Goal: Information Seeking & Learning: Learn about a topic

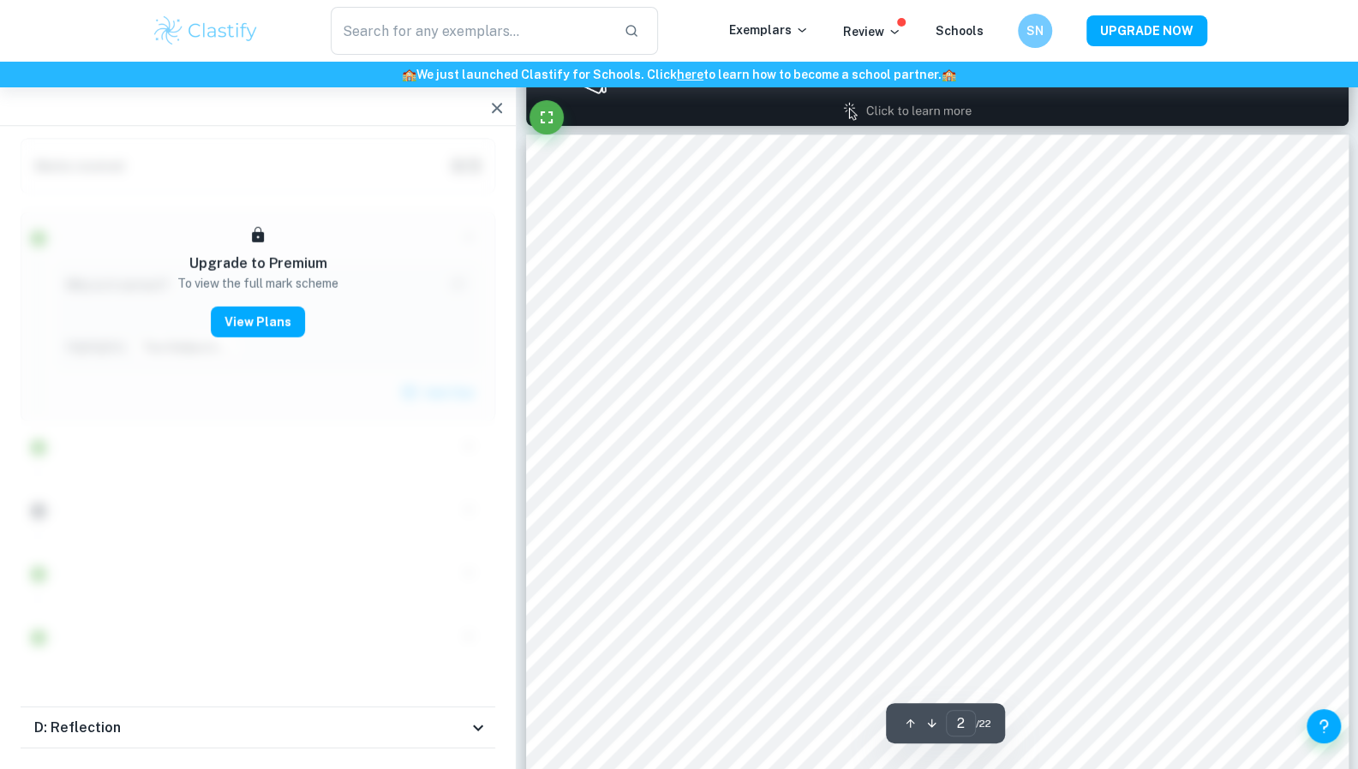
scroll to position [1175, 0]
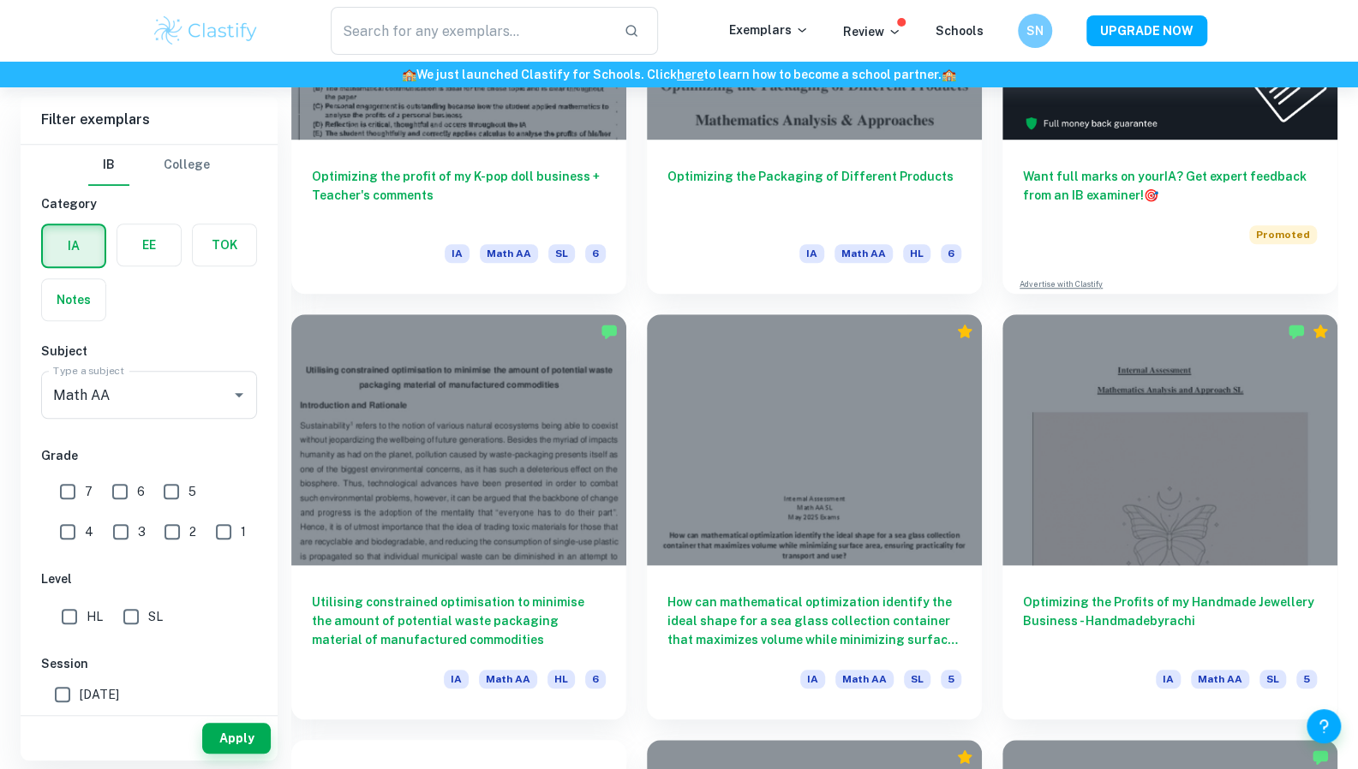
scroll to position [691, 0]
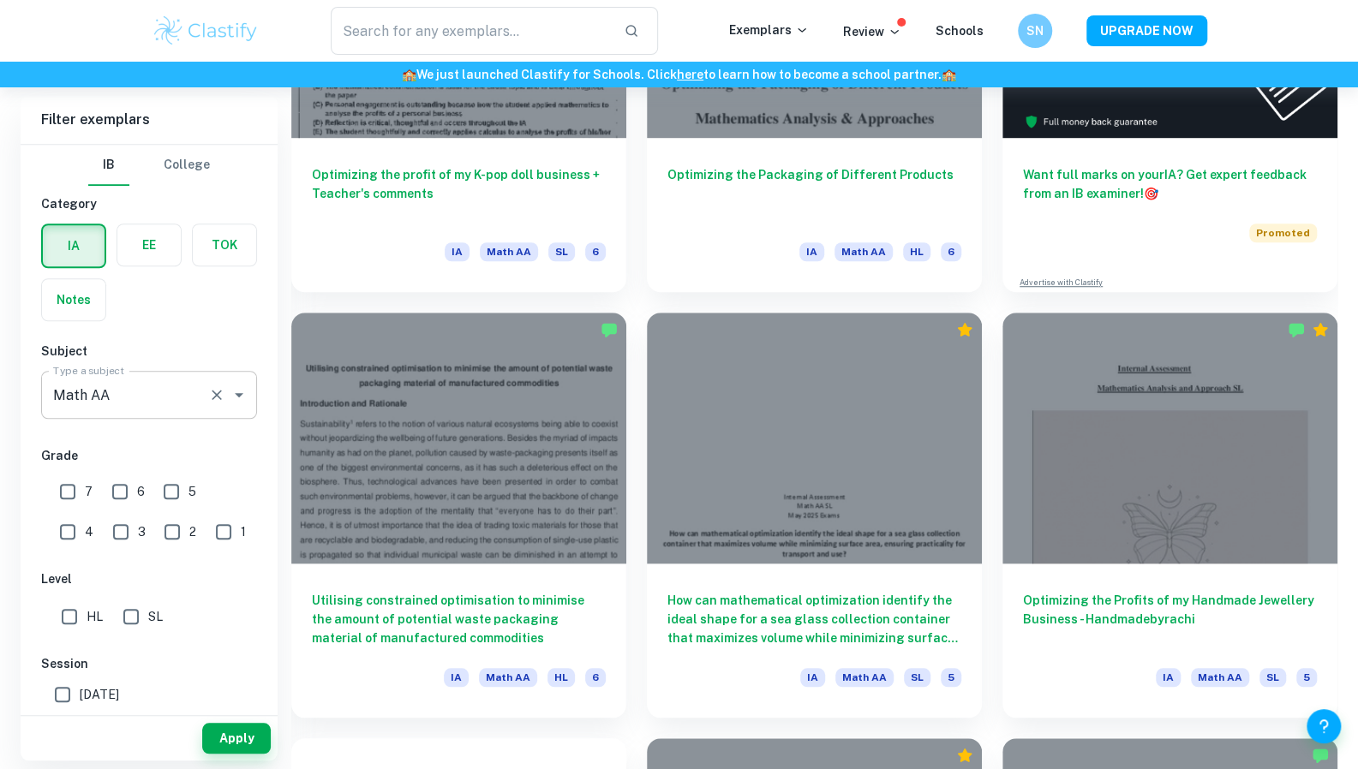
click at [141, 395] on input "Math AA" at bounding box center [125, 395] width 152 height 33
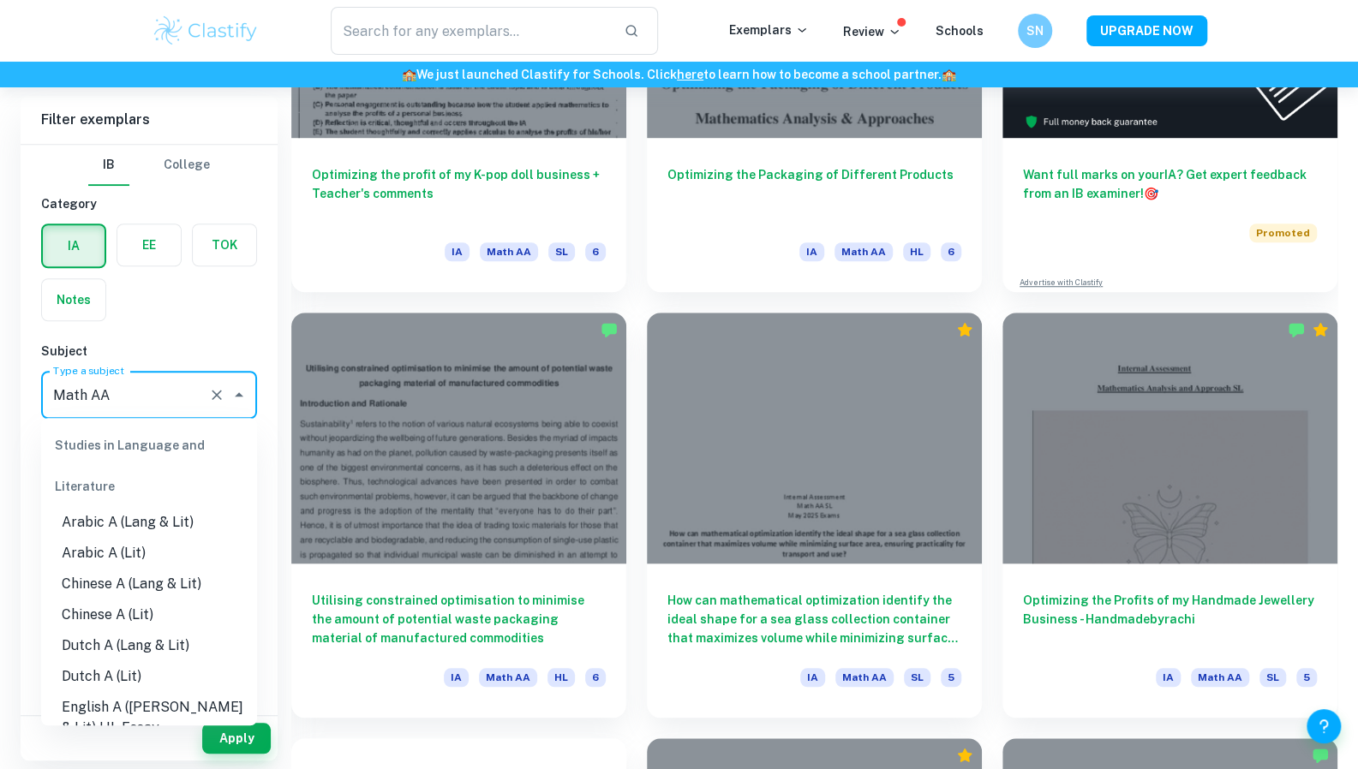
scroll to position [2146, 0]
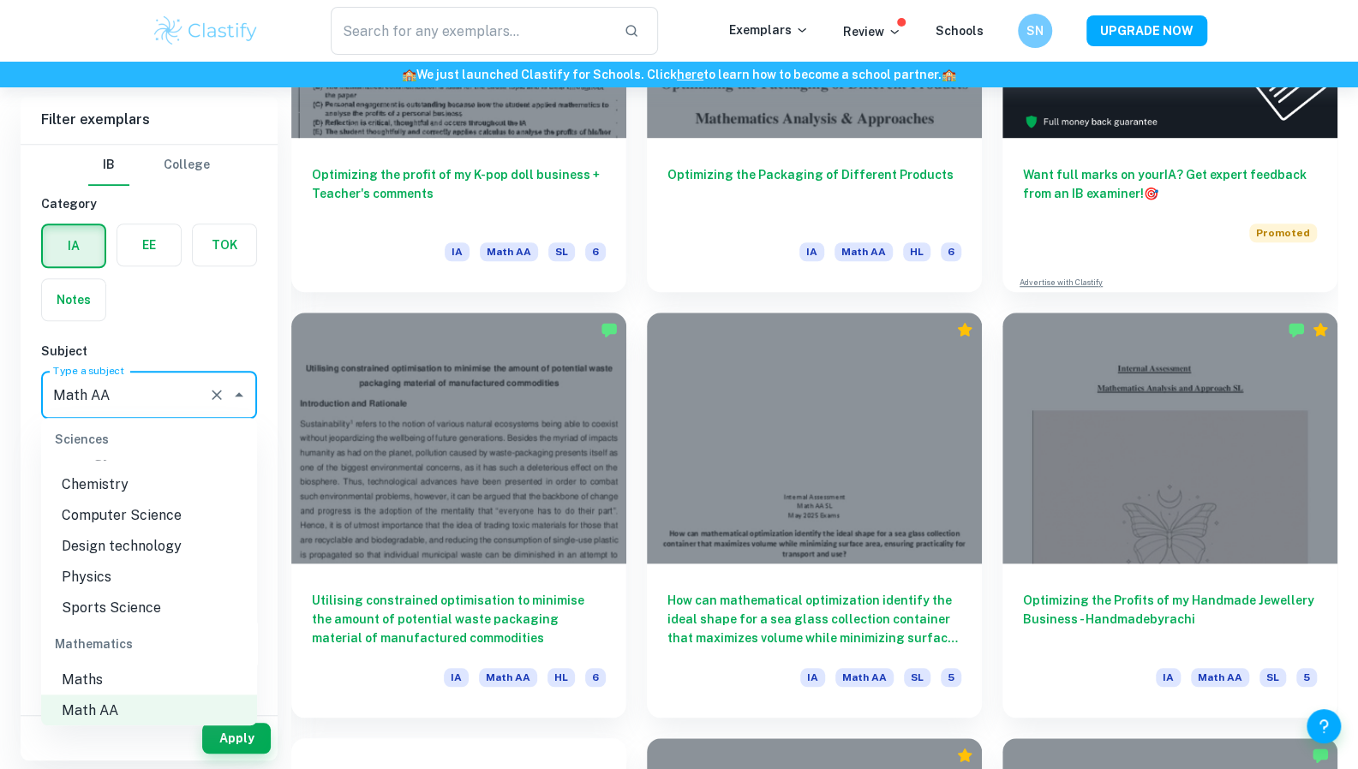
click at [100, 671] on li "Maths" at bounding box center [149, 679] width 216 height 31
type input "Maths"
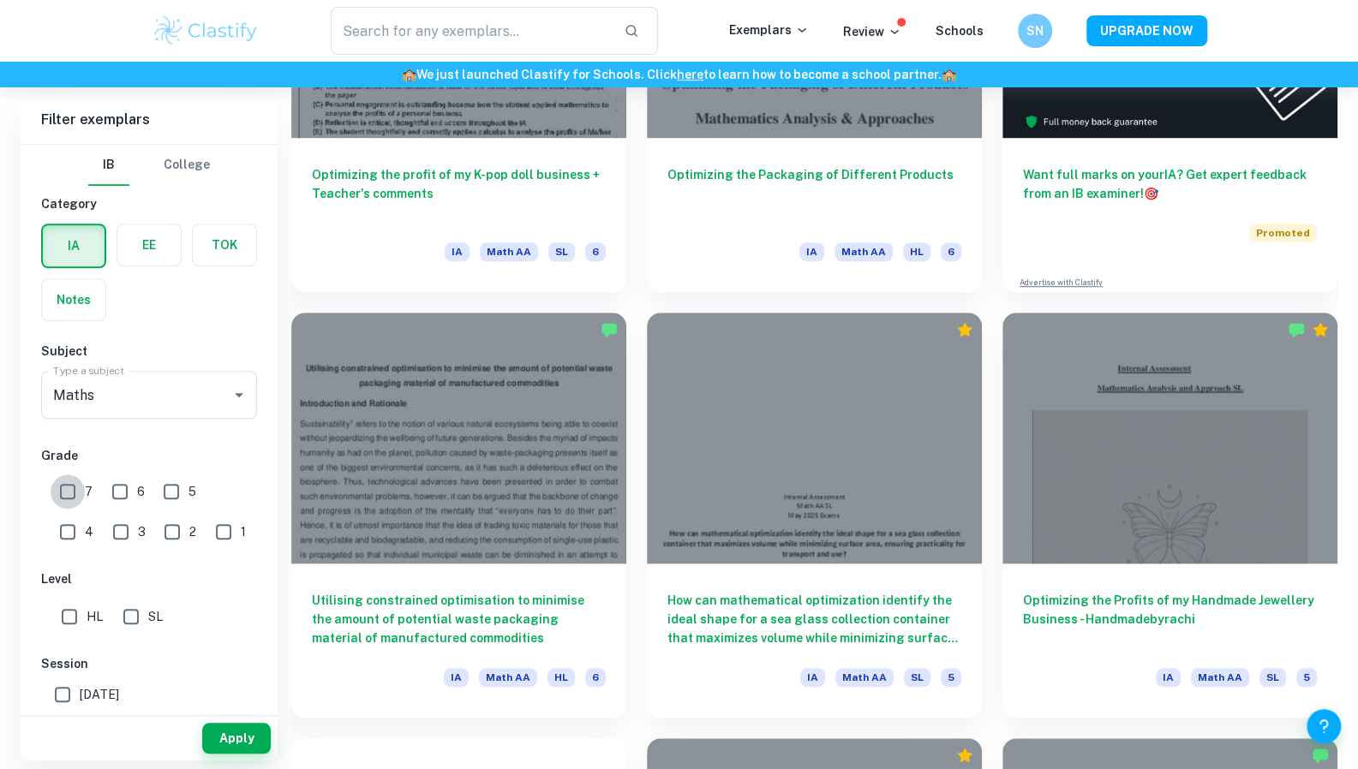
click at [69, 494] on input "7" at bounding box center [68, 492] width 34 height 34
checkbox input "true"
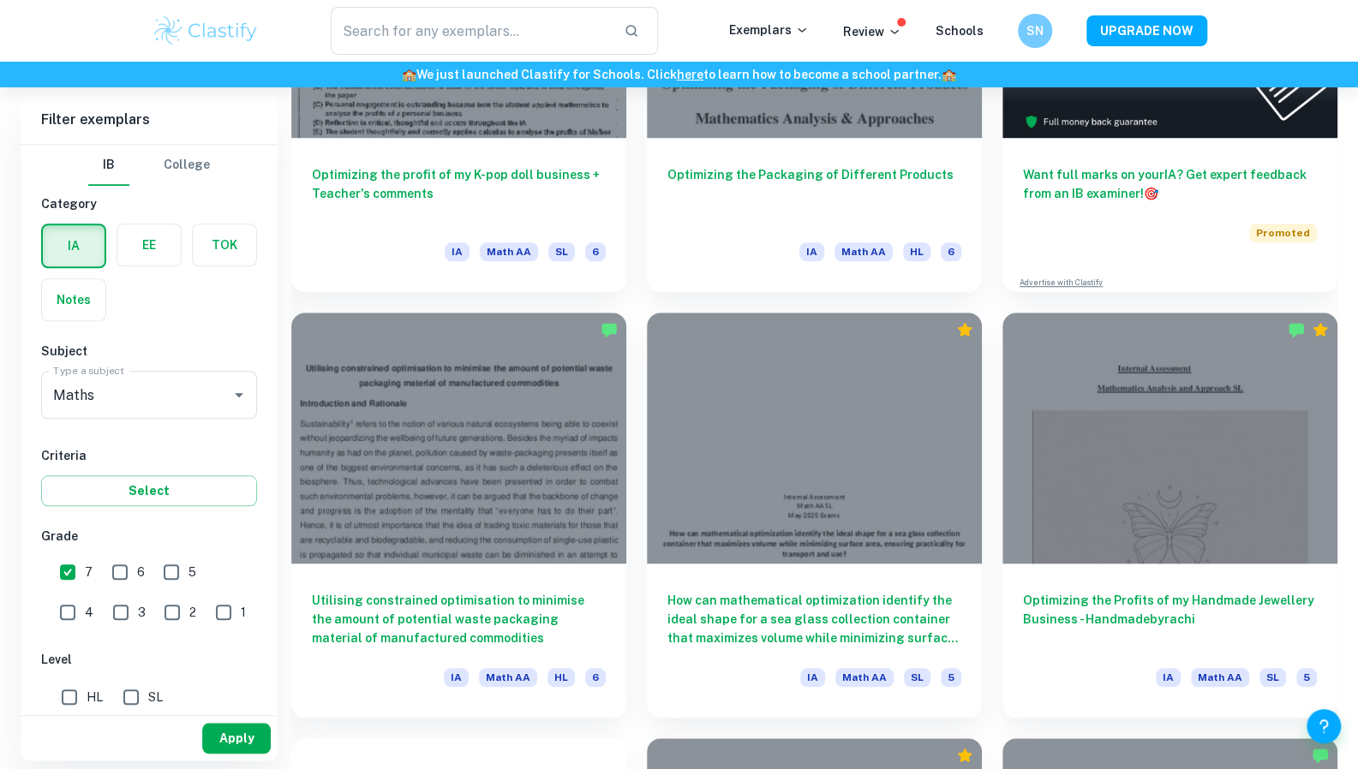
click at [229, 734] on button "Apply" at bounding box center [236, 738] width 69 height 31
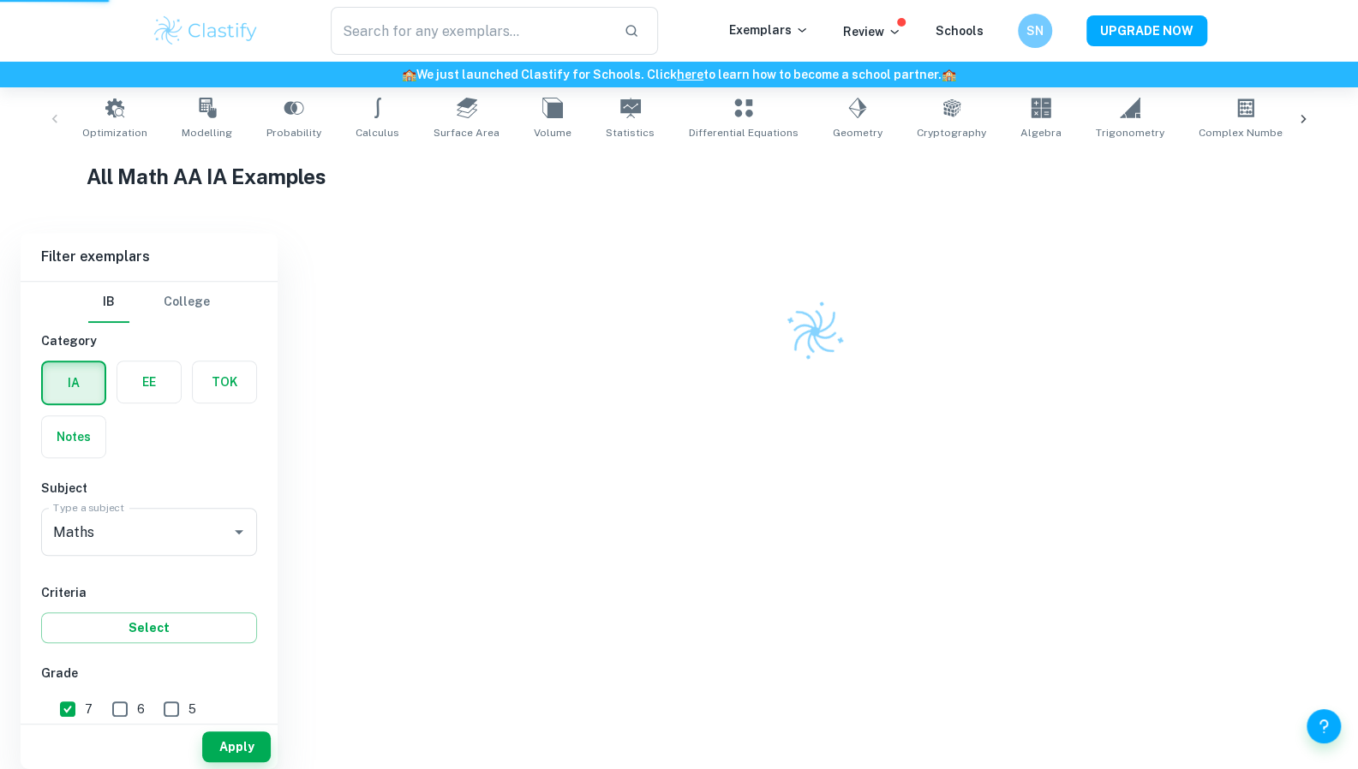
scroll to position [319, 0]
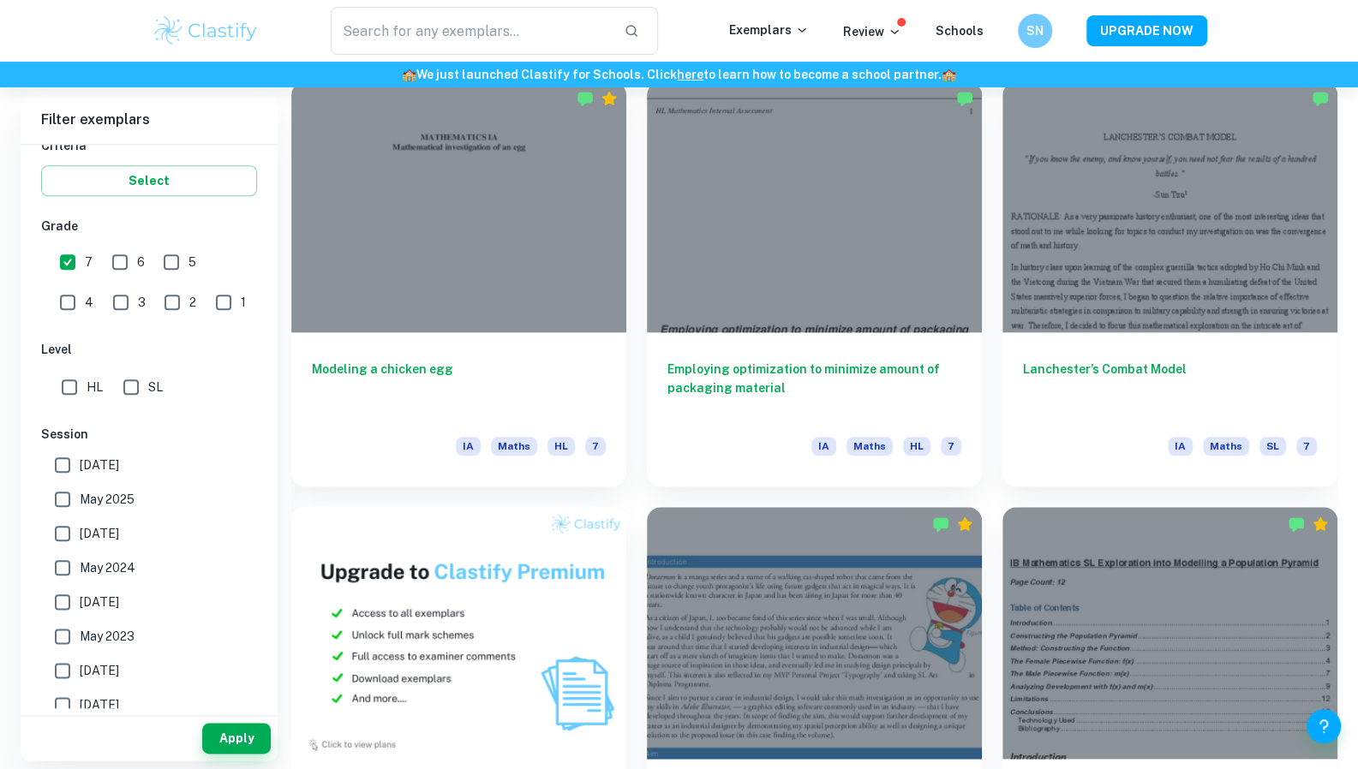
scroll to position [923, 0]
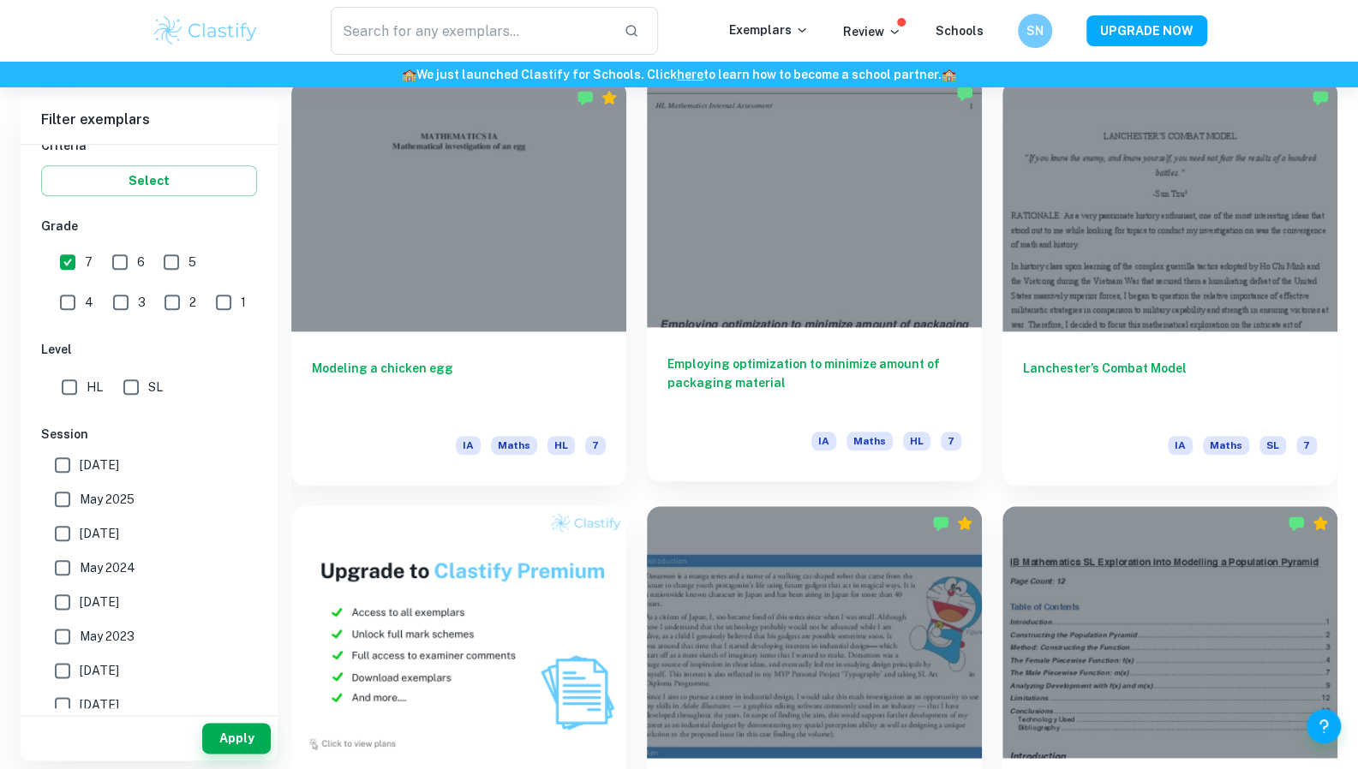
click at [798, 390] on h6 "Employing optimization to minimize amount of packaging material" at bounding box center [814, 383] width 294 height 57
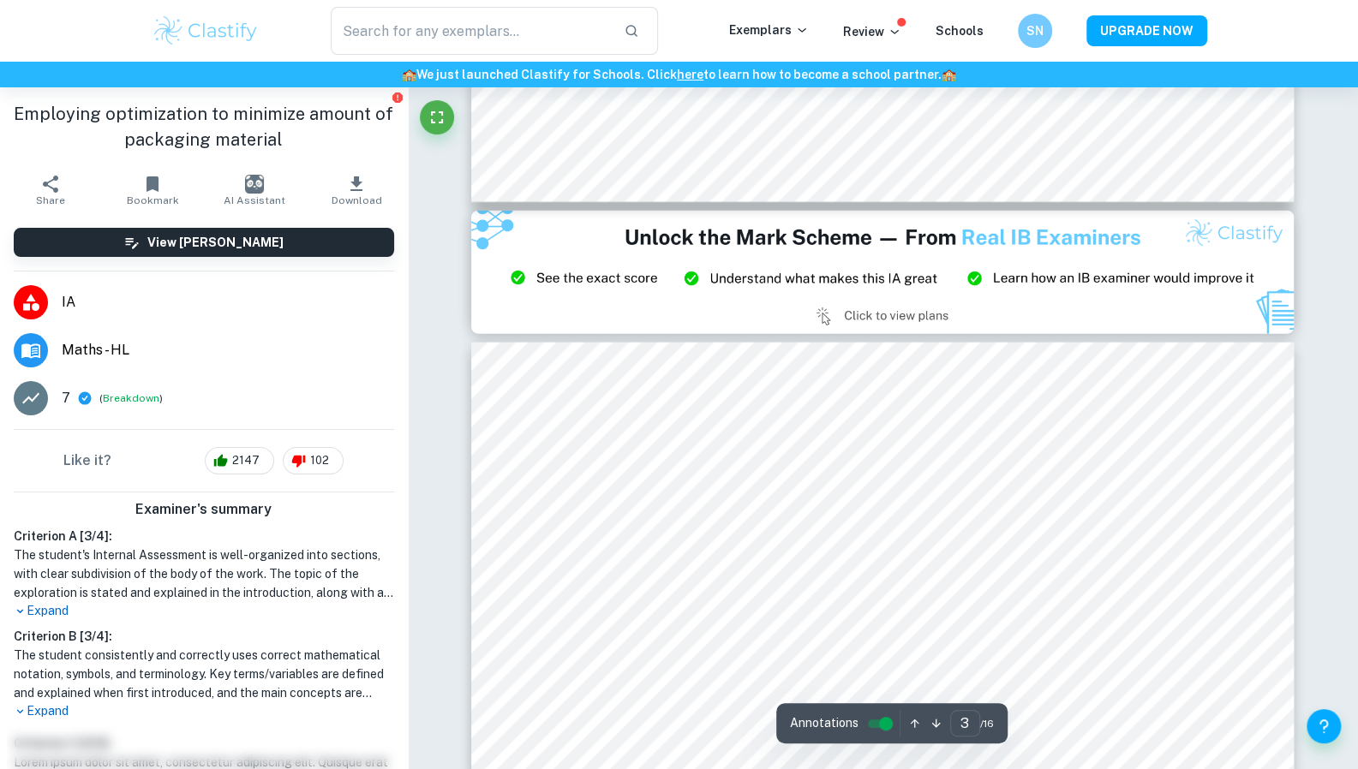
scroll to position [2530, 0]
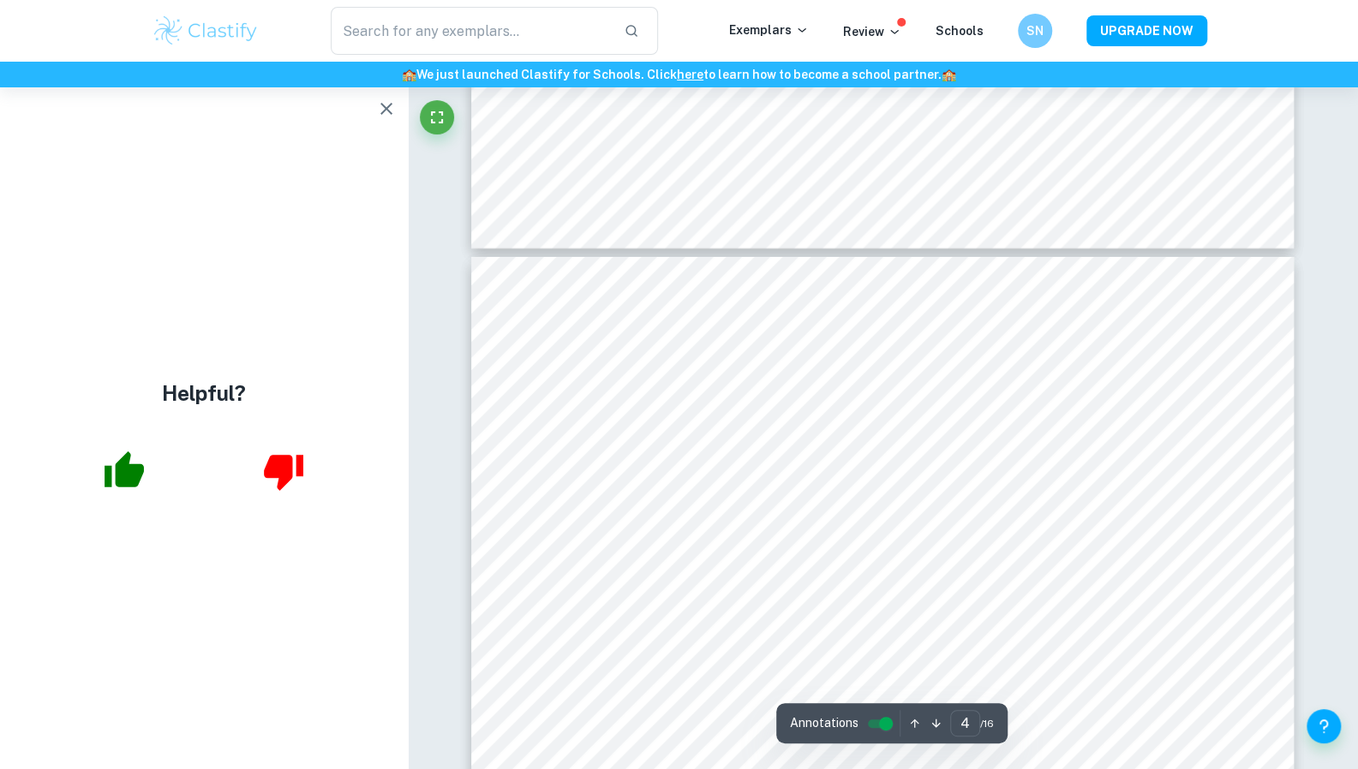
type input "3"
